Goal: Find specific page/section: Find specific page/section

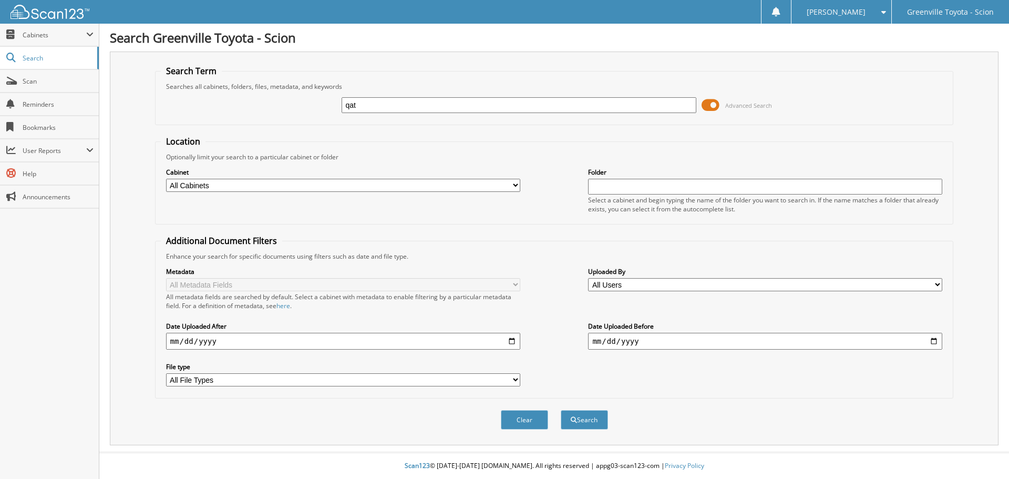
type input "qat"
click at [375, 182] on select "All Cabinets ACCOUNTS PAYABLE ACCOUNTS RECEIVABLE ACTIVE EMPLOYEE FILES BANKS R…" at bounding box center [343, 185] width 354 height 13
select select "498"
click at [166, 179] on select "All Cabinets ACCOUNTS PAYABLE ACCOUNTS RECEIVABLE ACTIVE EMPLOYEE FILES BANKS R…" at bounding box center [343, 185] width 354 height 13
click at [599, 416] on button "Search" at bounding box center [584, 419] width 47 height 19
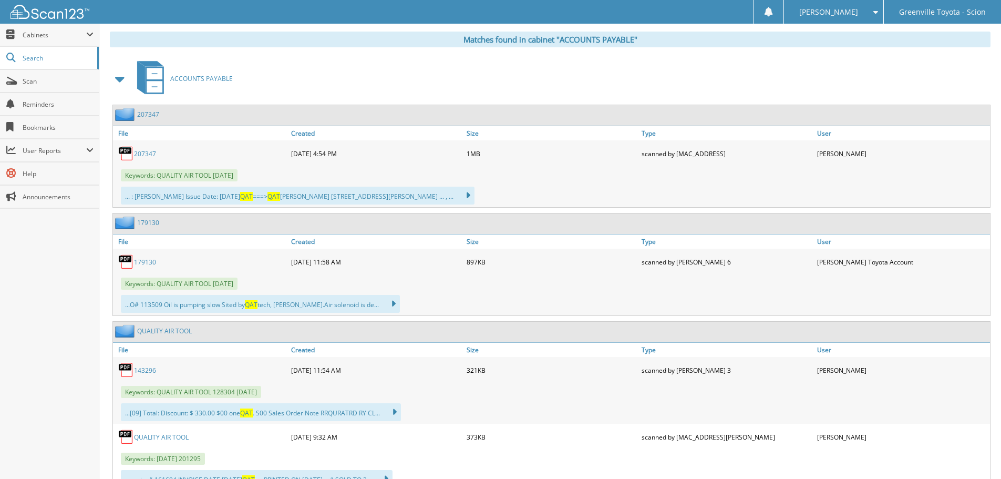
scroll to position [421, 0]
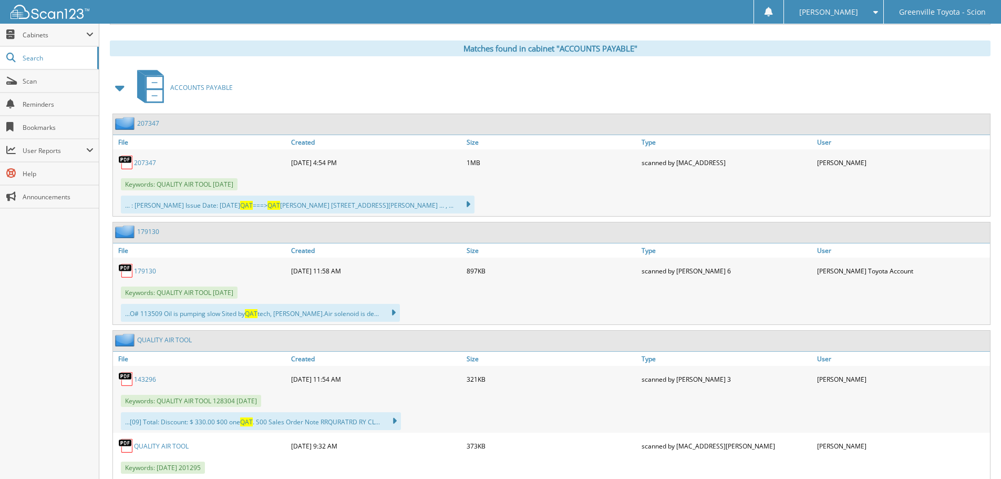
click at [146, 159] on link "207347" at bounding box center [145, 162] width 22 height 9
click at [152, 124] on link "207347" at bounding box center [148, 123] width 22 height 9
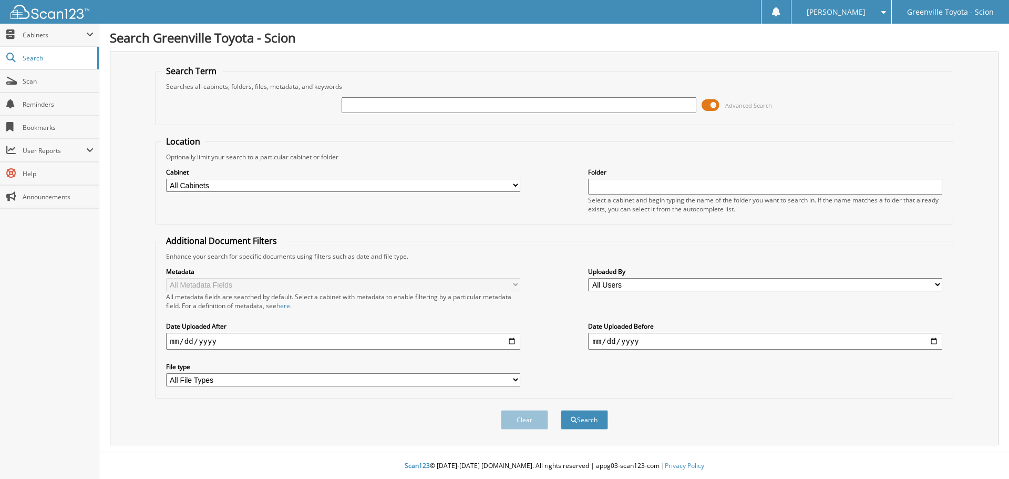
click at [374, 107] on input "text" at bounding box center [519, 105] width 354 height 16
type input "054747"
click at [250, 178] on div "Cabinet All Cabinets ACCOUNTS PAYABLE ACCOUNTS RECEIVABLE ACTIVE EMPLOYEE FILES…" at bounding box center [343, 180] width 354 height 26
click at [245, 185] on select "All Cabinets ACCOUNTS PAYABLE ACCOUNTS RECEIVABLE ACTIVE EMPLOYEE FILES BANKS R…" at bounding box center [343, 185] width 354 height 13
select select "502"
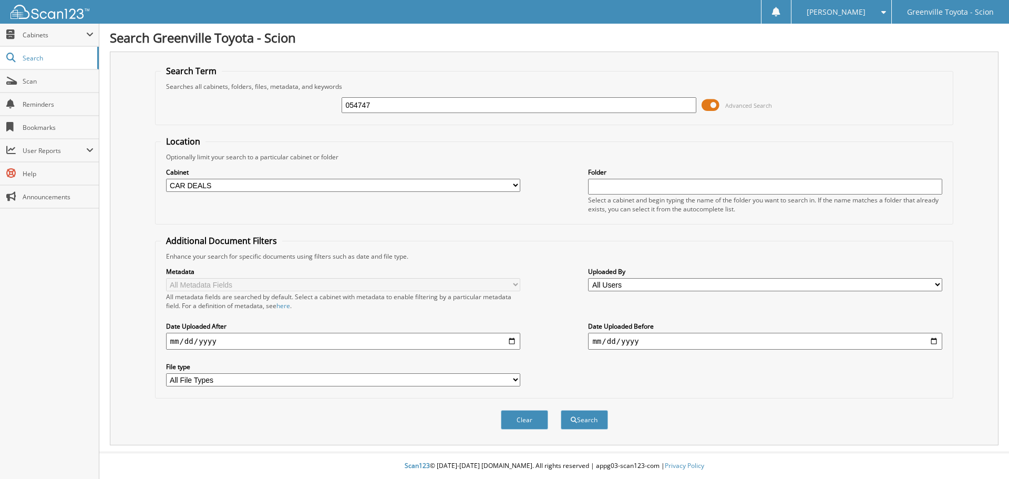
click at [166, 179] on select "All Cabinets ACCOUNTS PAYABLE ACCOUNTS RECEIVABLE ACTIVE EMPLOYEE FILES BANKS R…" at bounding box center [343, 185] width 354 height 13
click at [596, 425] on button "Search" at bounding box center [584, 419] width 47 height 19
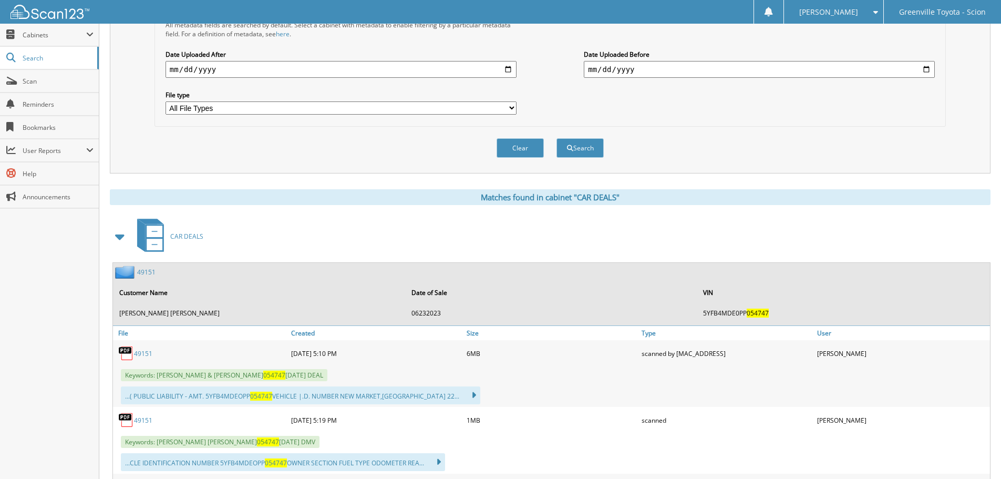
scroll to position [368, 0]
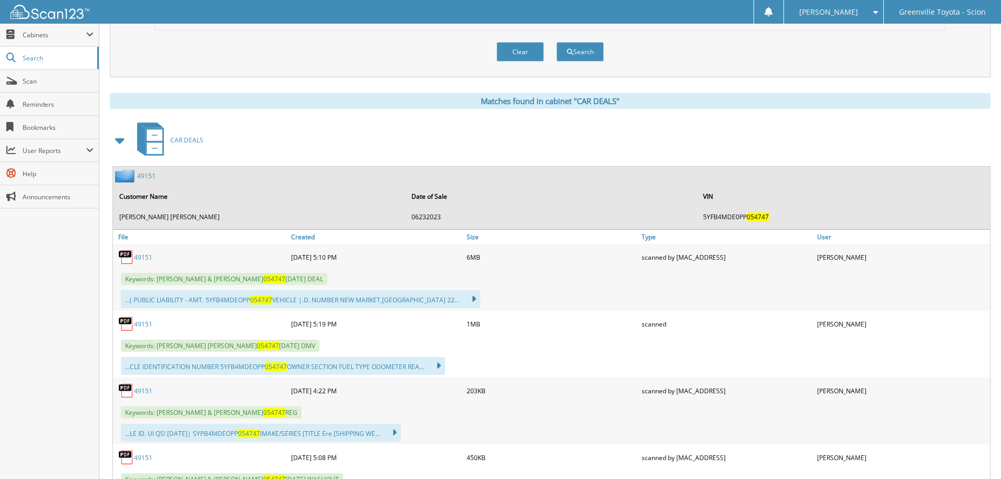
click at [144, 255] on link "49151" at bounding box center [143, 257] width 18 height 9
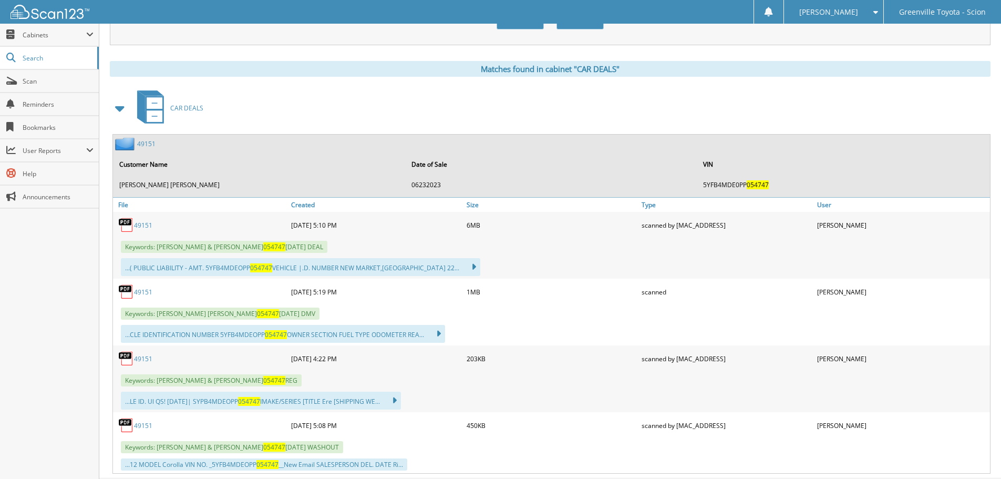
scroll to position [427, 0]
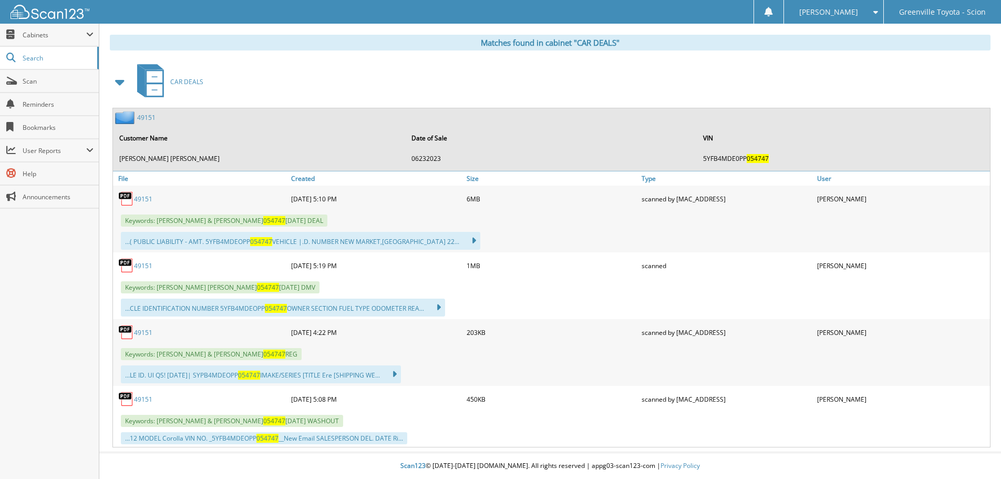
click at [145, 397] on link "49151" at bounding box center [143, 399] width 18 height 9
